Goal: Check status: Check status

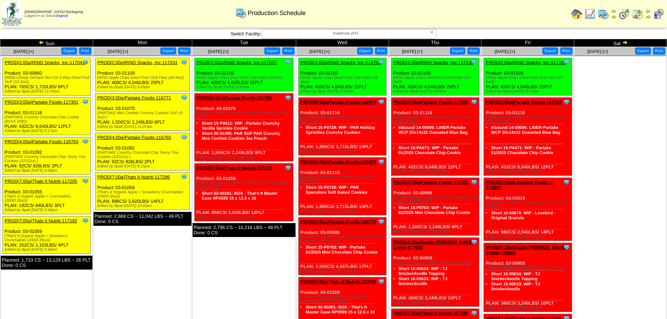
click at [143, 135] on link "PROD(4:00a)Partake Foods-116765" at bounding box center [134, 137] width 74 height 5
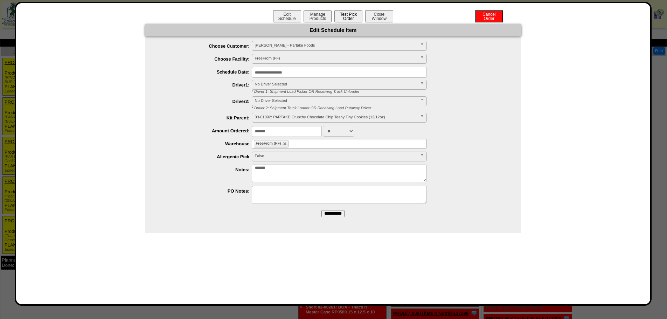
click at [348, 16] on button "Test Pick Order" at bounding box center [348, 16] width 28 height 12
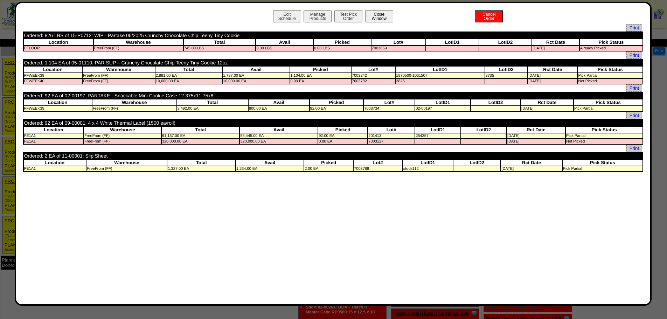
click at [378, 16] on button "Close Window" at bounding box center [379, 16] width 28 height 12
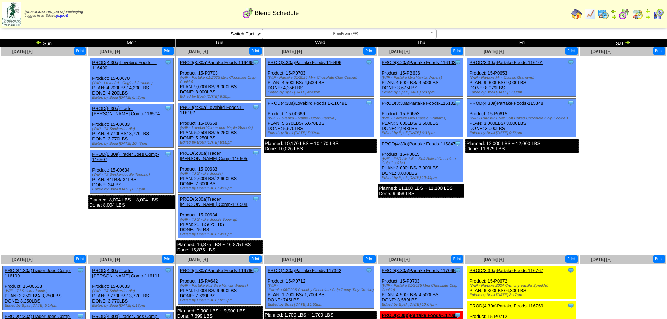
click at [631, 42] on td "Sat" at bounding box center [622, 43] width 87 height 8
click at [625, 42] on img at bounding box center [627, 43] width 6 height 6
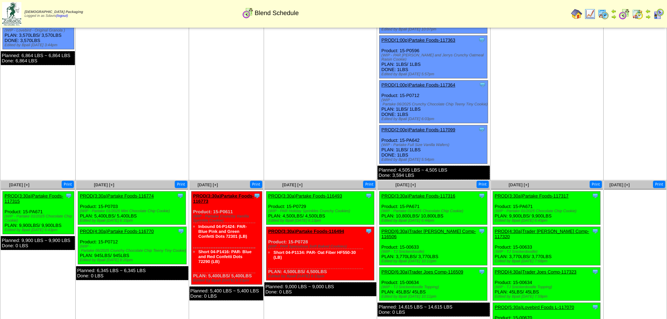
scroll to position [178, 0]
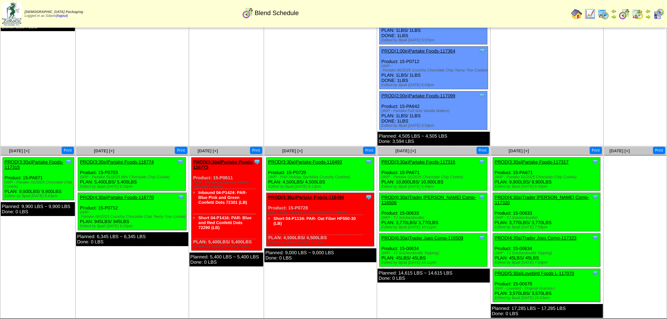
click at [146, 195] on link "PROD(4:30a)Partake Foods-116770" at bounding box center [117, 197] width 74 height 5
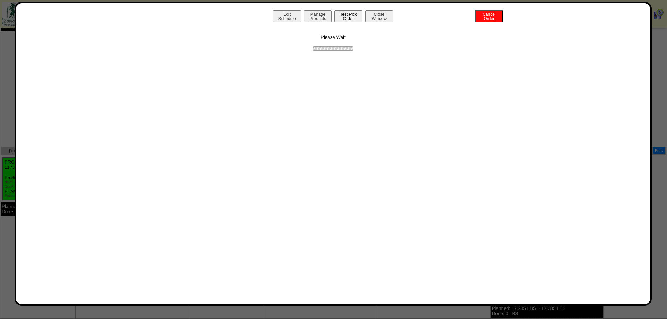
click at [347, 15] on button "Test Pick Order" at bounding box center [348, 16] width 28 height 12
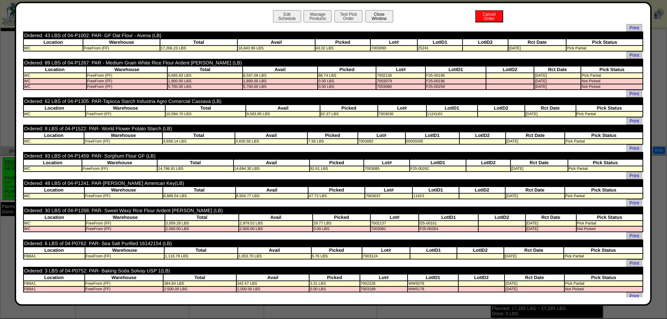
click at [383, 18] on button "Close Window" at bounding box center [379, 16] width 28 height 12
